Goal: Task Accomplishment & Management: Manage account settings

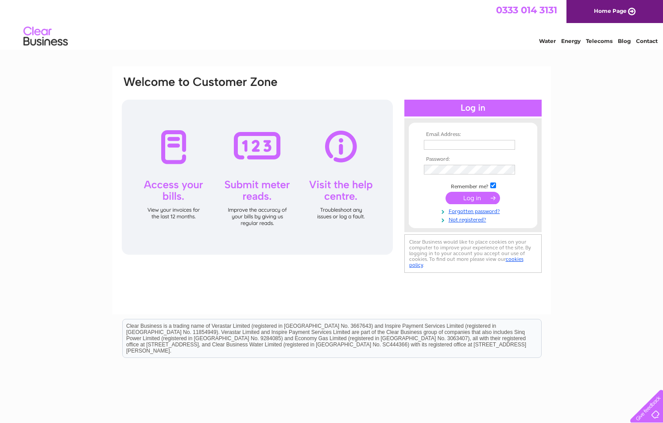
type input "paul@dine.scot"
click at [471, 202] on input "submit" at bounding box center [472, 198] width 54 height 12
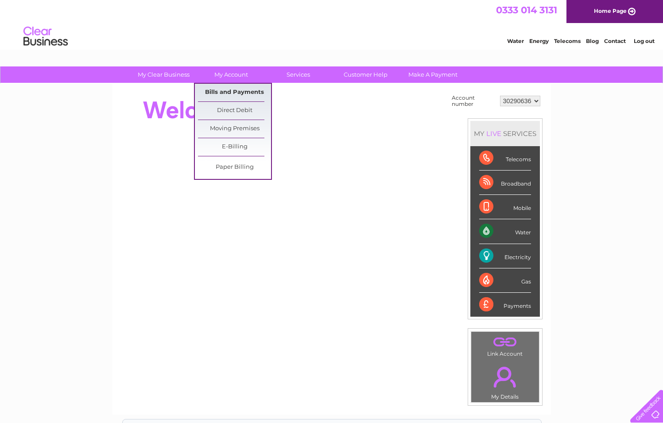
click at [235, 92] on link "Bills and Payments" at bounding box center [234, 93] width 73 height 18
click at [235, 91] on link "Bills and Payments" at bounding box center [234, 93] width 73 height 18
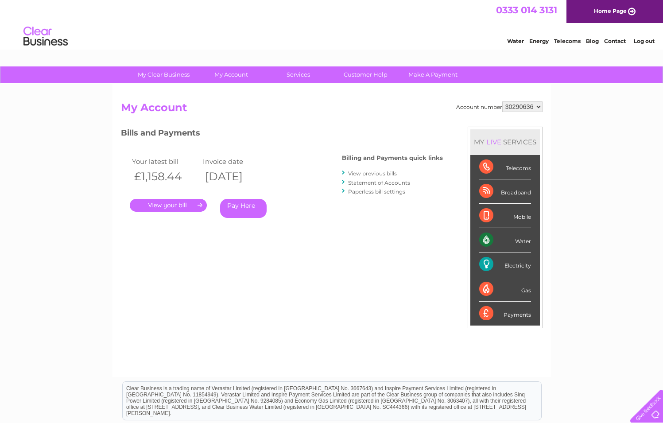
click at [189, 206] on link "." at bounding box center [168, 205] width 77 height 13
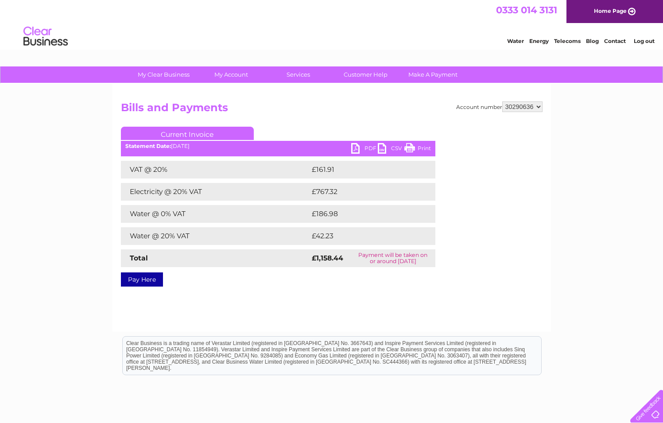
click at [359, 149] on link "PDF" at bounding box center [364, 149] width 27 height 13
